Goal: Navigation & Orientation: Find specific page/section

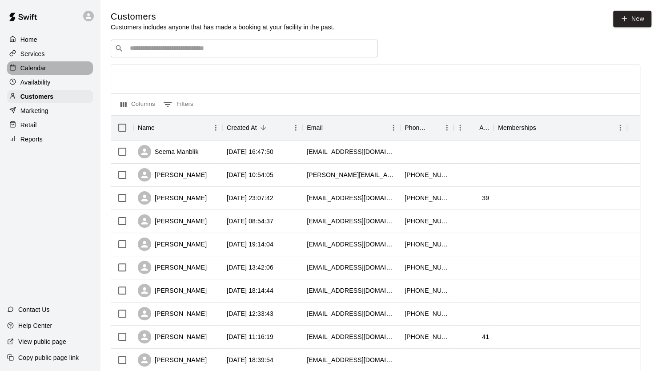
click at [35, 73] on p "Calendar" at bounding box center [33, 68] width 26 height 9
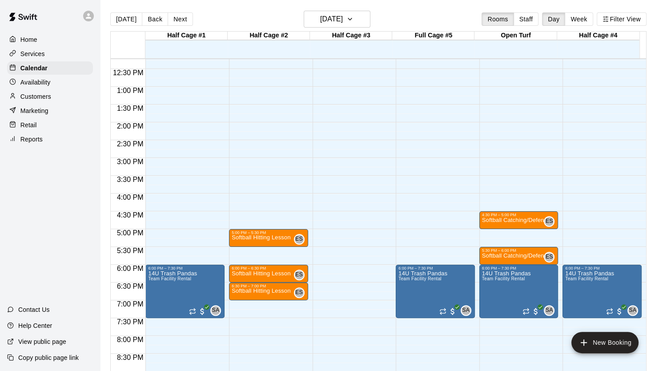
scroll to position [436, 0]
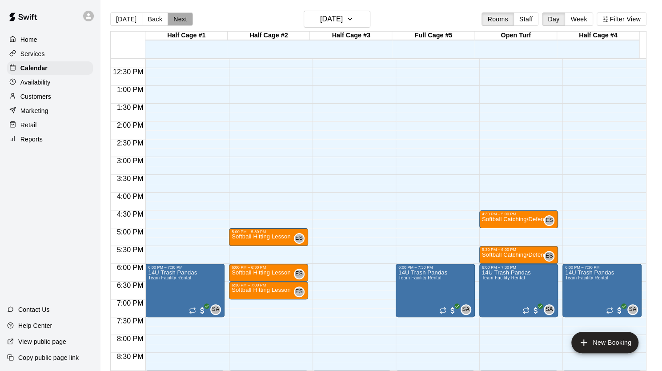
click at [177, 15] on button "Next" at bounding box center [180, 18] width 25 height 13
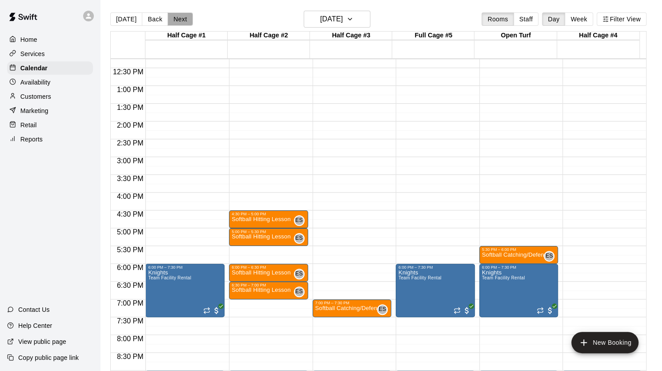
click at [177, 20] on button "Next" at bounding box center [180, 18] width 25 height 13
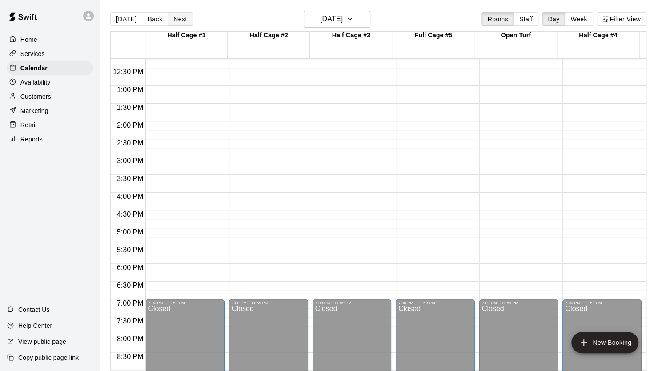
click at [177, 20] on button "Next" at bounding box center [180, 18] width 25 height 13
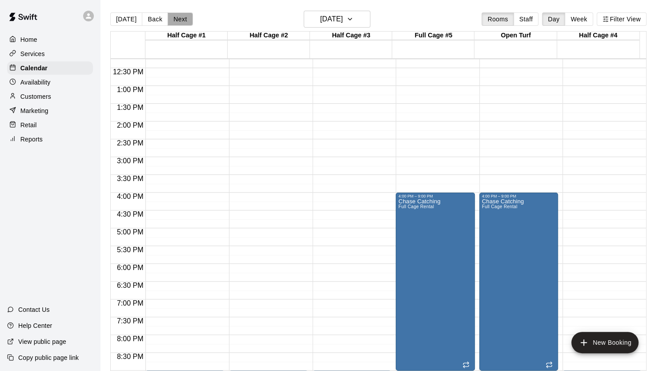
click at [177, 20] on button "Next" at bounding box center [180, 18] width 25 height 13
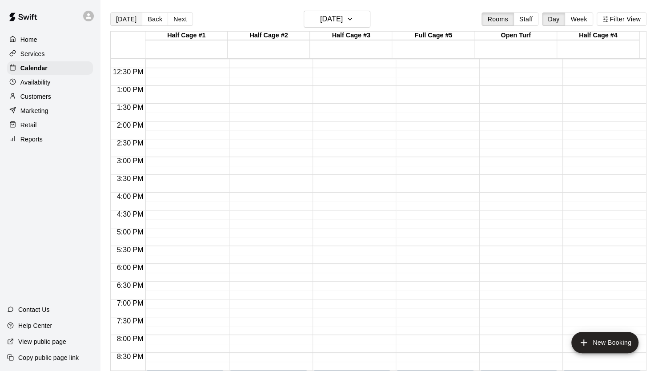
click at [126, 21] on button "[DATE]" at bounding box center [126, 18] width 32 height 13
